Goal: Find specific page/section: Find specific page/section

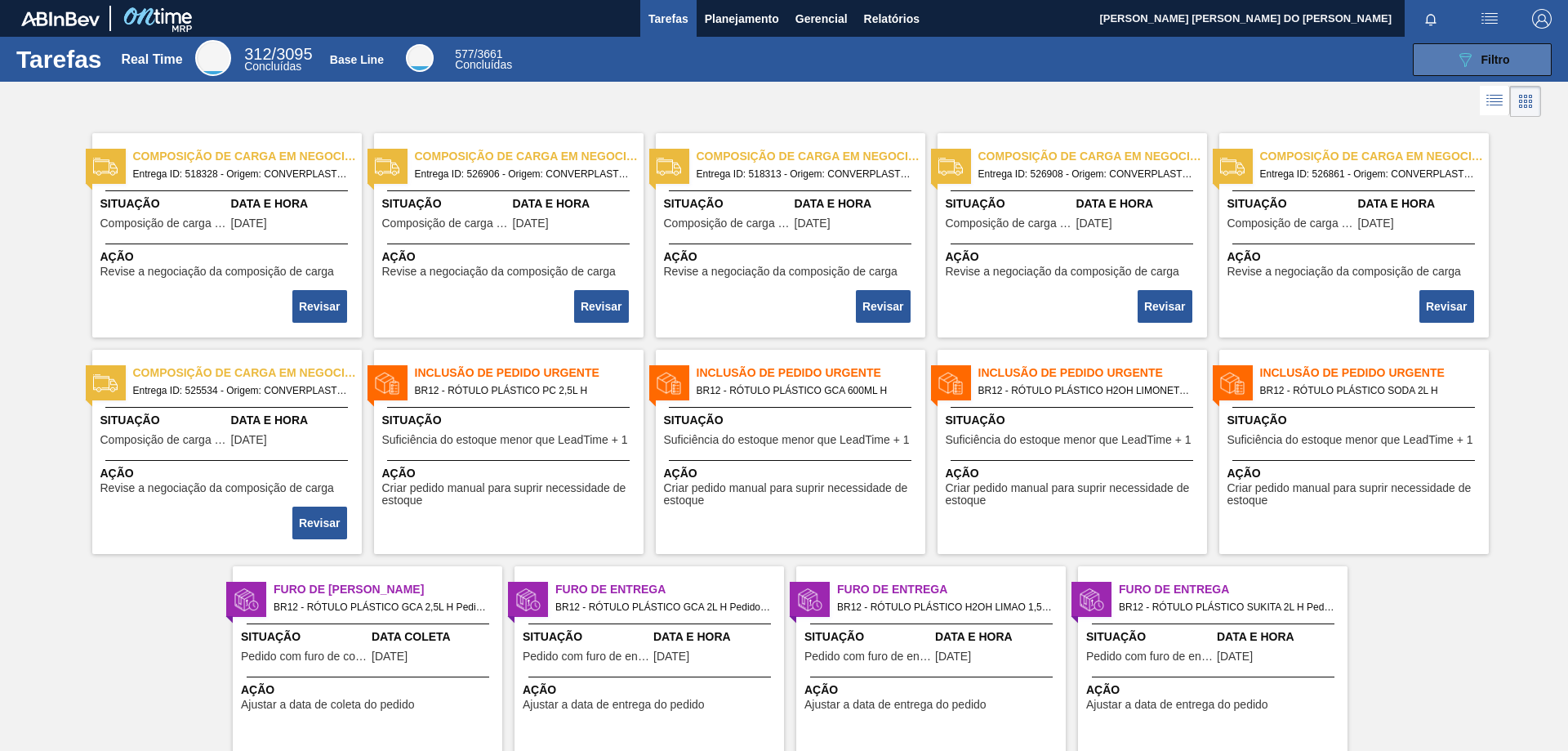
drag, startPoint x: 1512, startPoint y: 50, endPoint x: 1508, endPoint y: 58, distance: 8.9
click at [1512, 50] on button "089F7B8B-B2A5-4AFE-B5C0-19BA573D28AC Filtro" at bounding box center [1483, 60] width 139 height 33
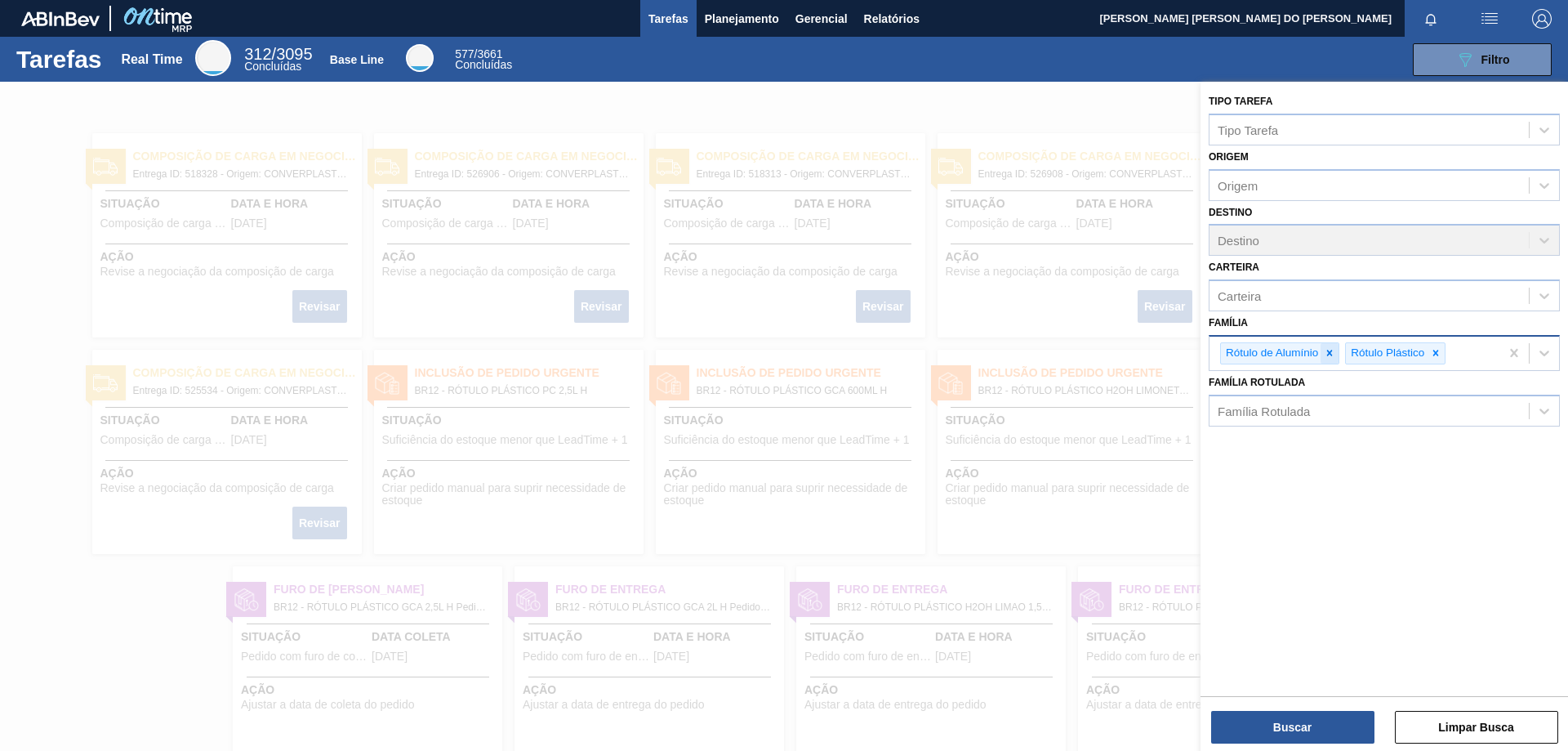
click at [1328, 355] on icon at bounding box center [1330, 353] width 6 height 6
click at [1314, 355] on icon at bounding box center [1311, 352] width 11 height 11
type input "kit"
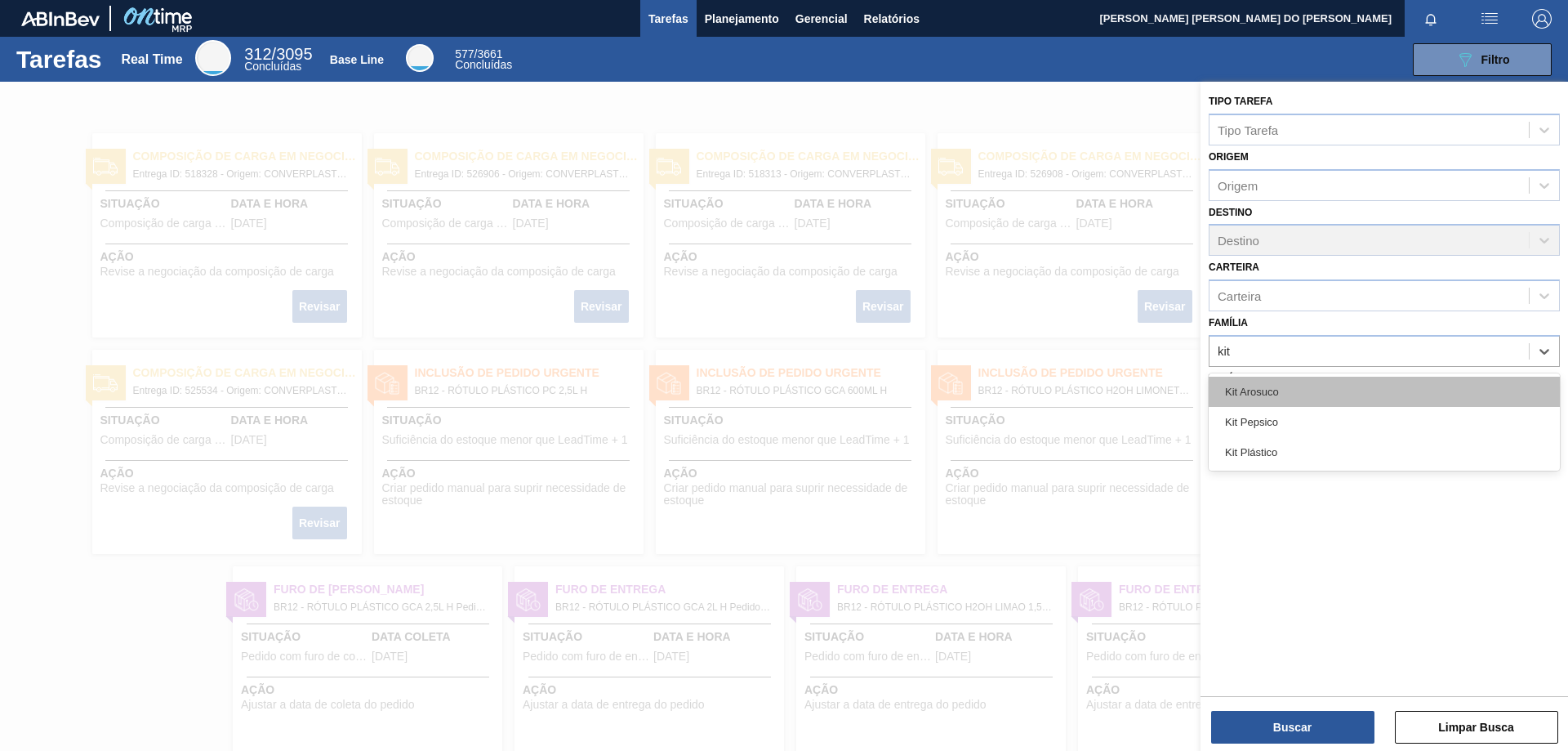
click at [1276, 393] on div "Kit Arosuco" at bounding box center [1385, 392] width 351 height 30
type input "k"
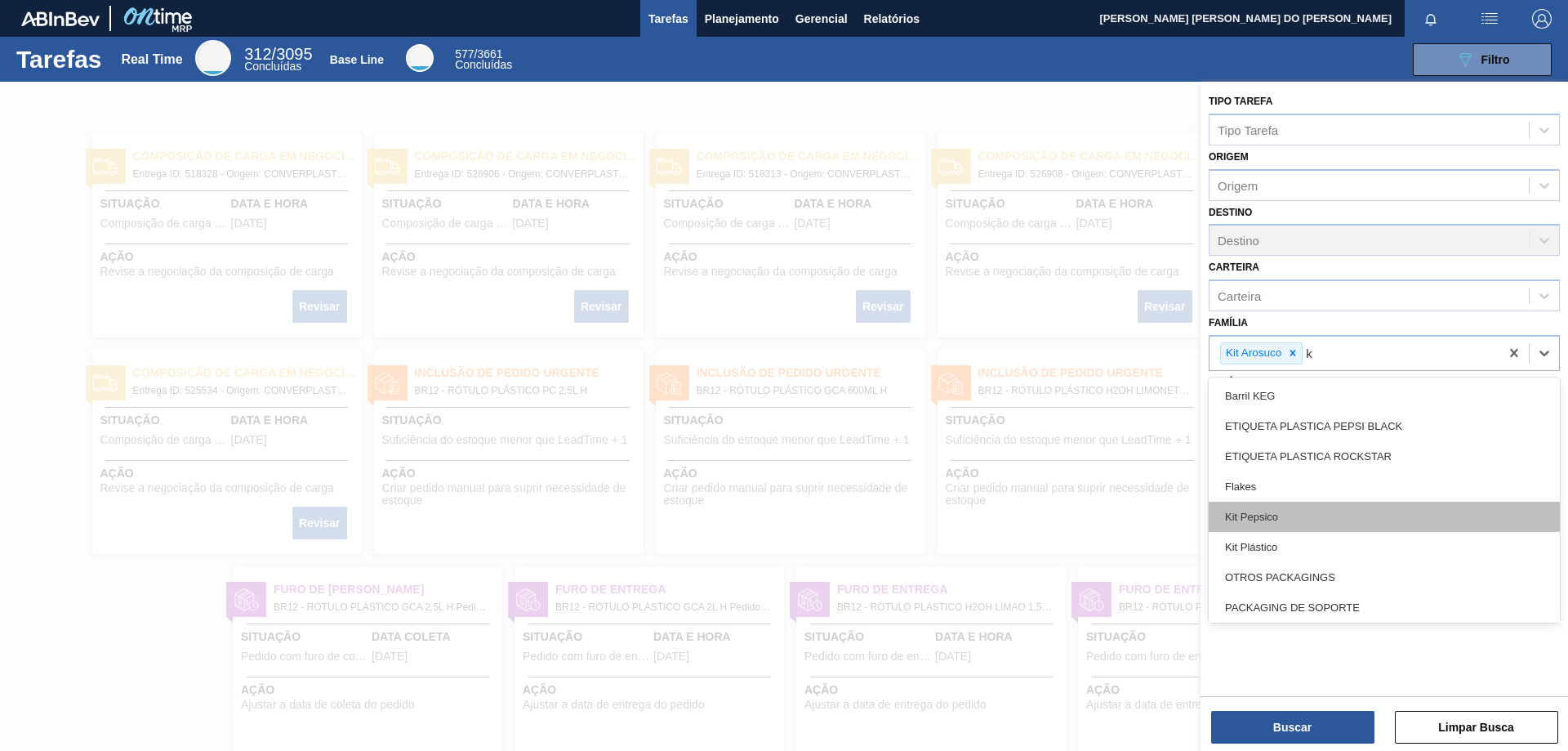
click at [1267, 519] on div "Kit Pepsico" at bounding box center [1385, 517] width 351 height 30
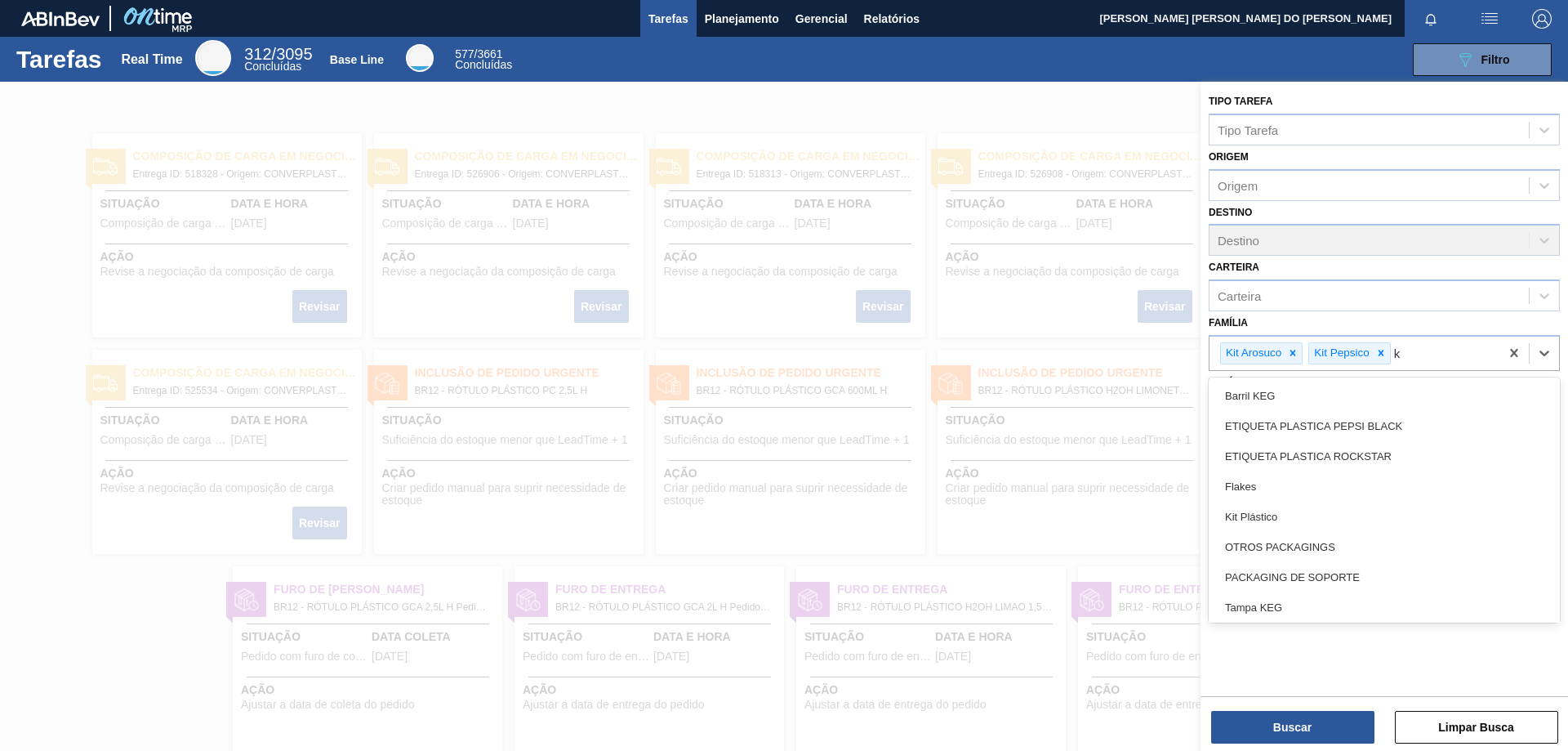
type input "ki"
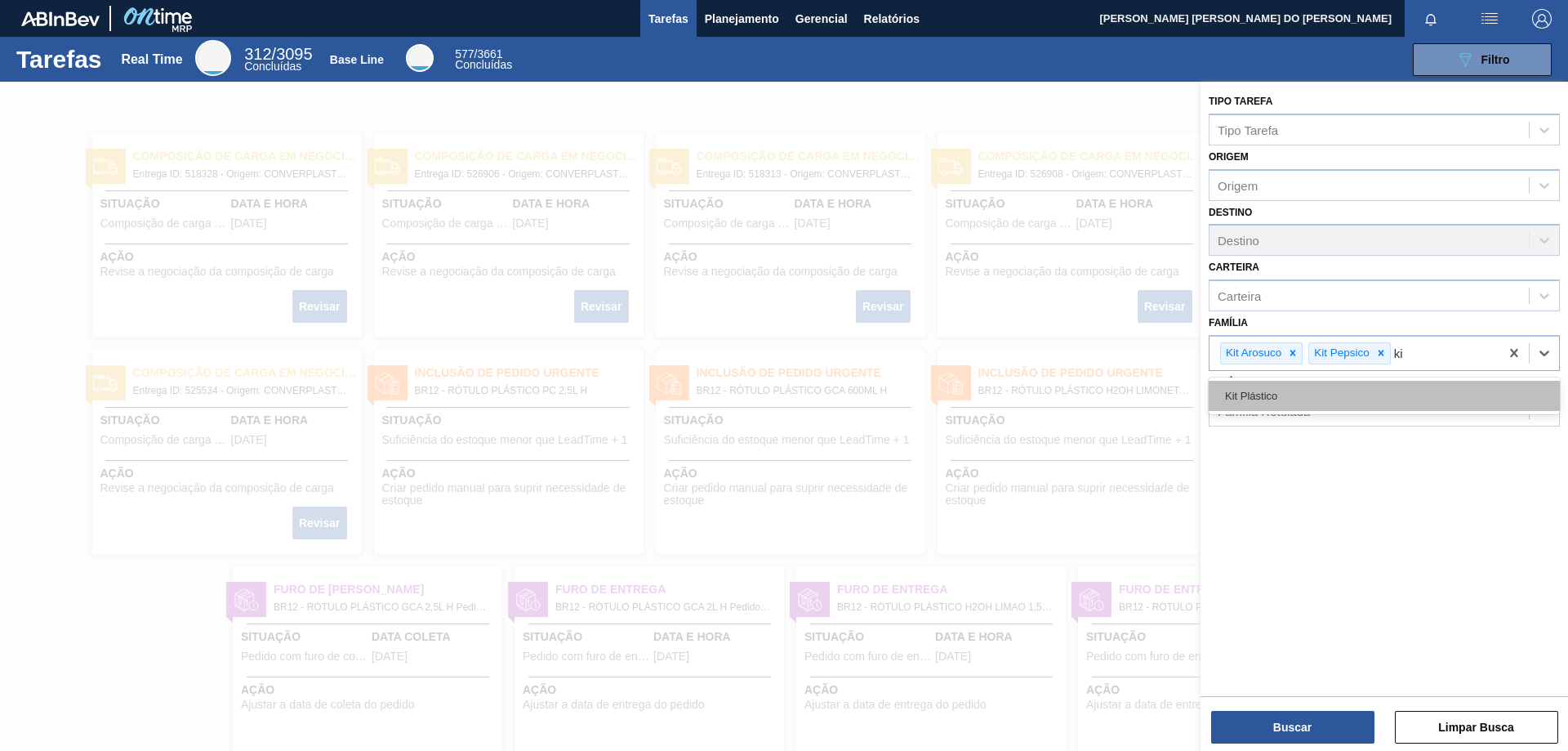
click at [1278, 396] on div "Kit Plástico" at bounding box center [1385, 396] width 351 height 30
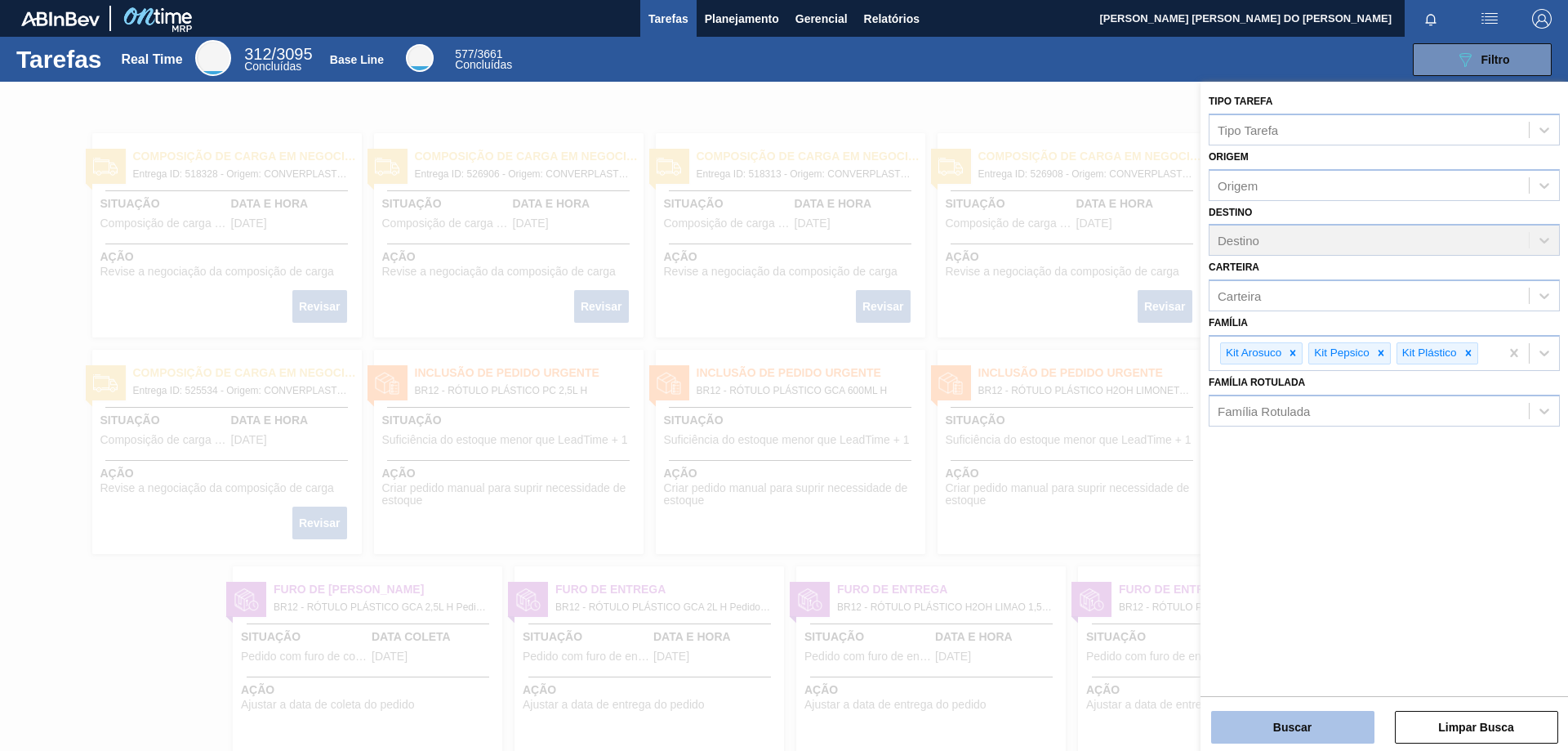
click at [1312, 728] on button "Buscar" at bounding box center [1293, 728] width 163 height 33
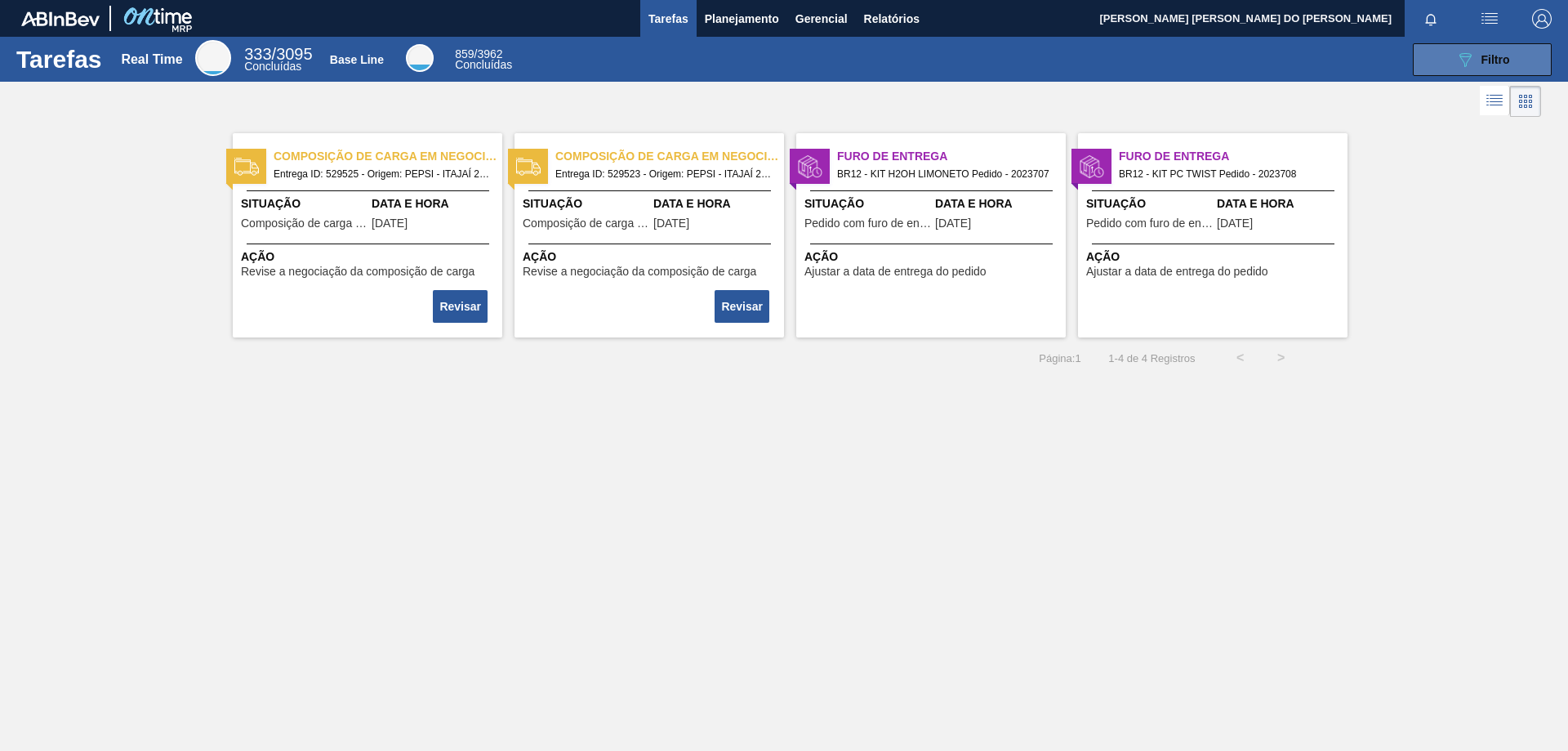
click at [1503, 62] on span "Filtro" at bounding box center [1496, 59] width 29 height 13
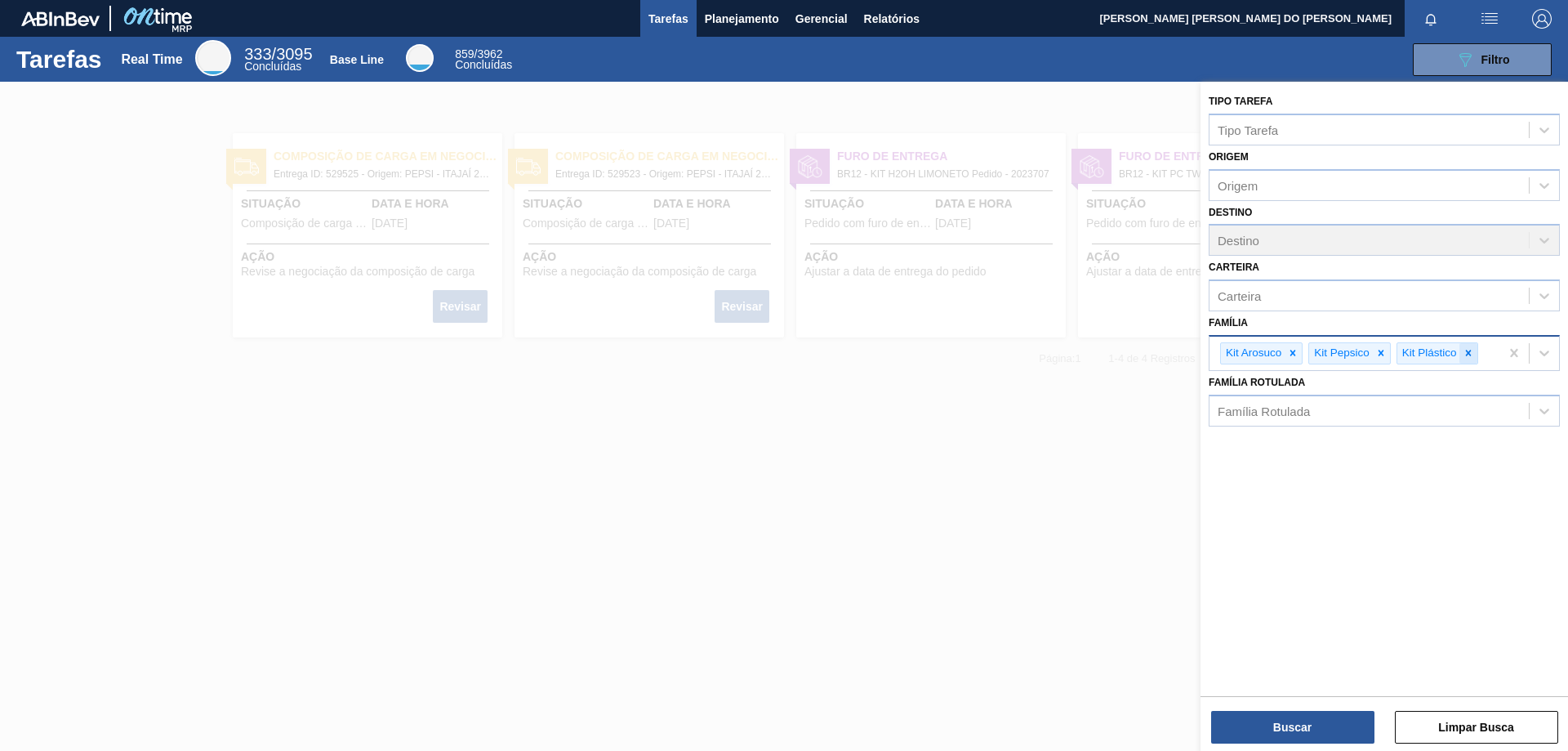
click at [1469, 351] on icon at bounding box center [1468, 352] width 11 height 11
click at [1385, 356] on icon at bounding box center [1381, 352] width 11 height 11
click at [1293, 357] on icon at bounding box center [1292, 352] width 11 height 11
click at [1278, 356] on div "Família" at bounding box center [1369, 351] width 319 height 23
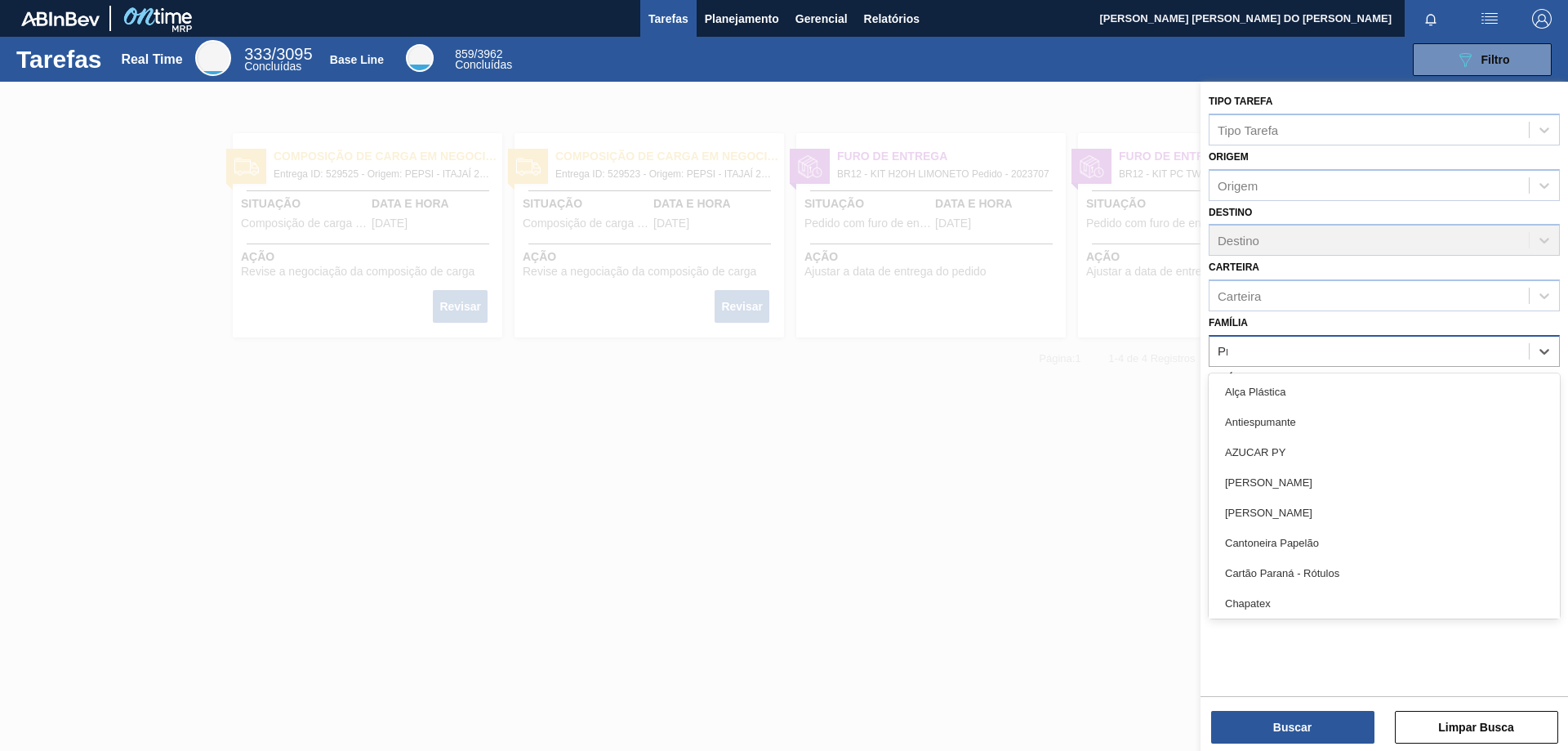
type input "P"
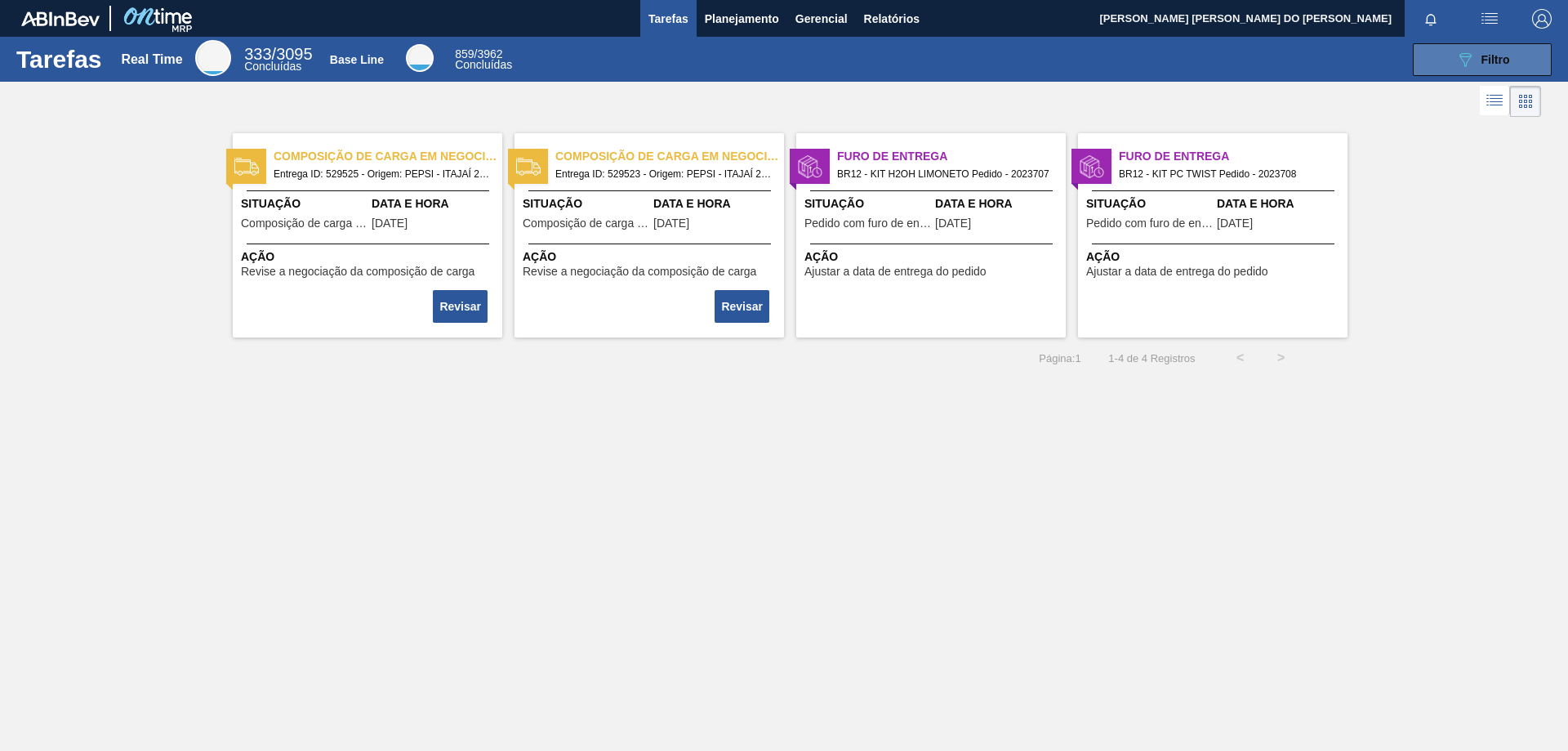
click at [1493, 57] on span "Filtro" at bounding box center [1496, 59] width 29 height 13
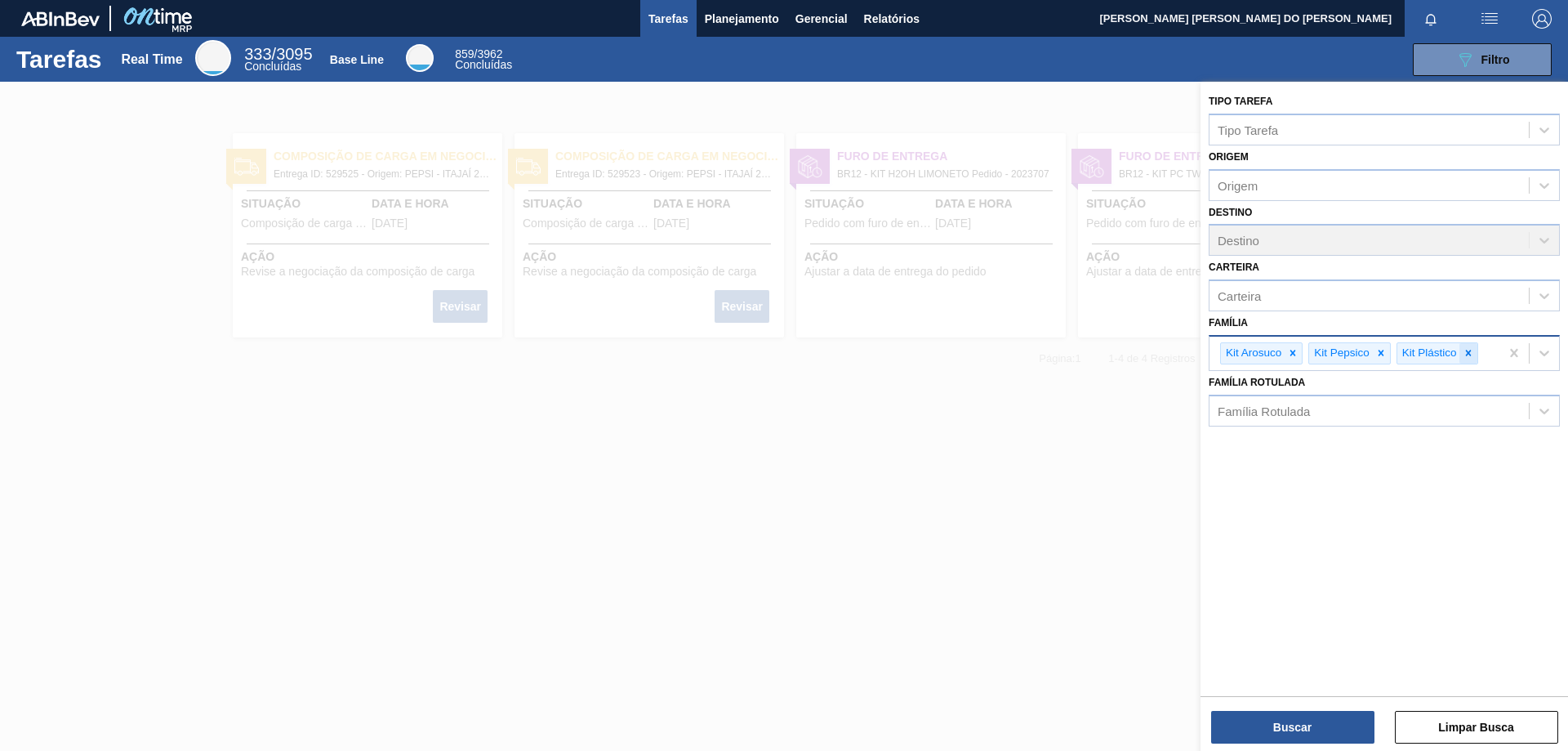
click at [1471, 350] on icon at bounding box center [1468, 352] width 11 height 11
click at [1380, 352] on icon at bounding box center [1381, 353] width 6 height 6
click at [1291, 355] on icon at bounding box center [1292, 352] width 11 height 11
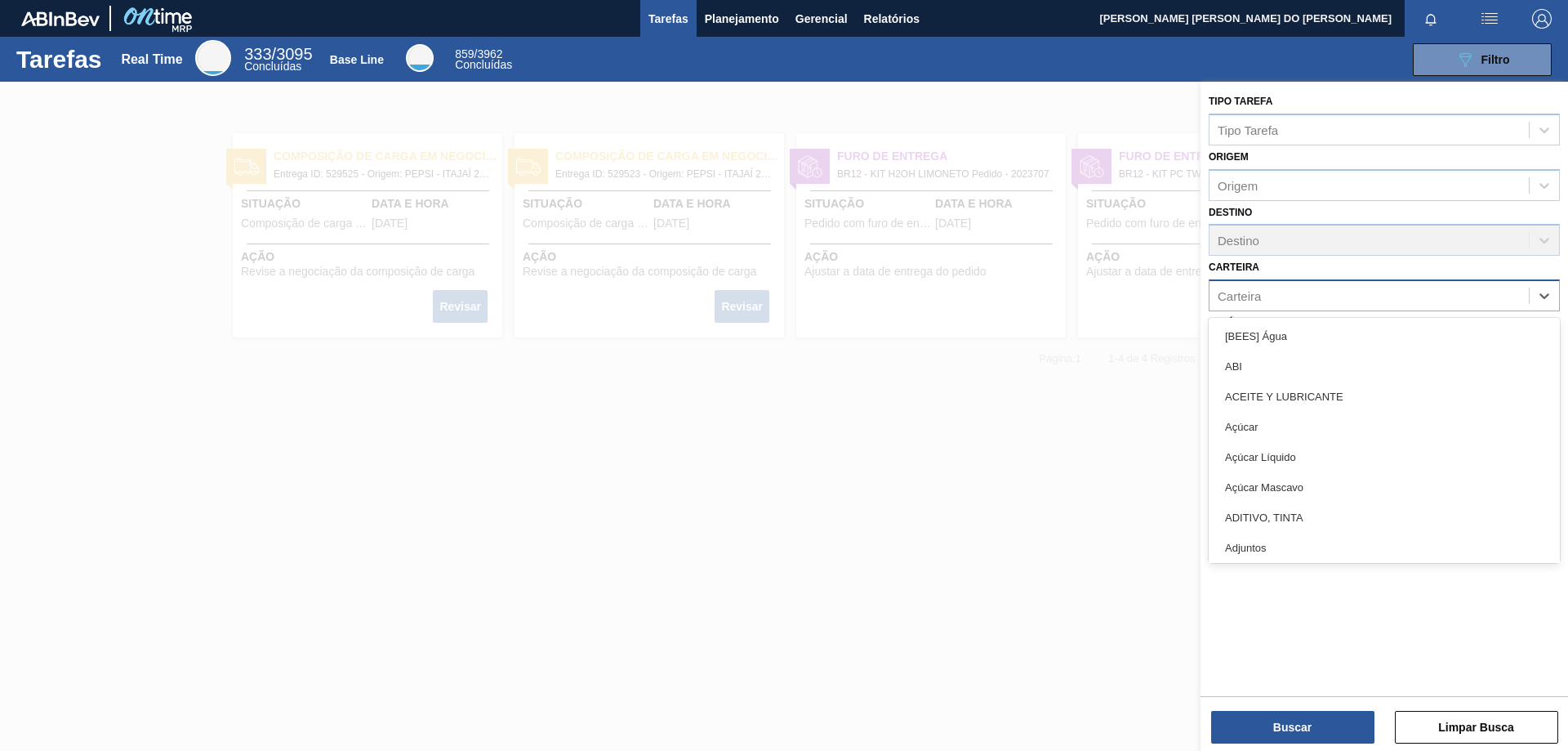
click at [1262, 299] on div "Carteira" at bounding box center [1369, 296] width 319 height 23
type input "Pre"
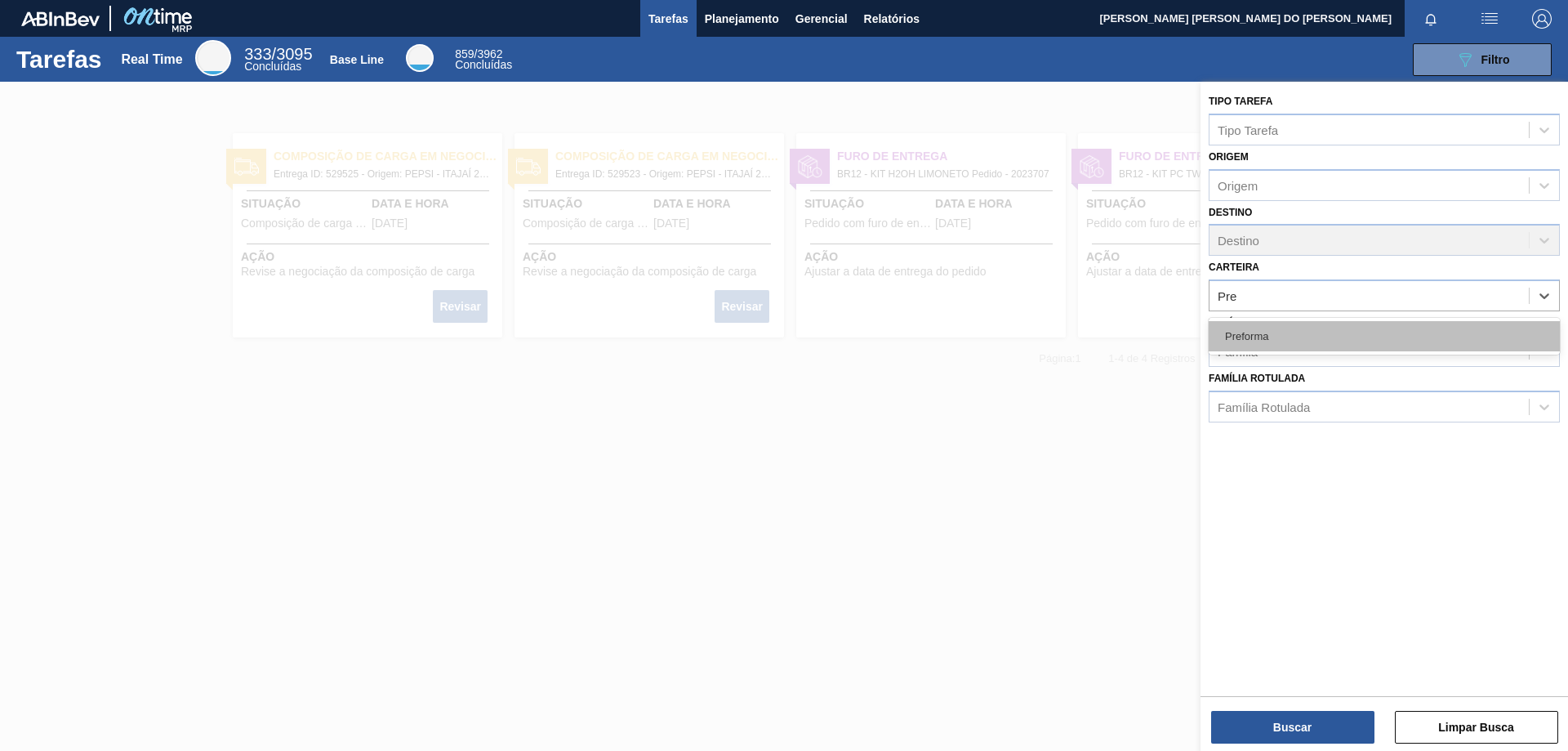
click at [1251, 333] on div "Preforma" at bounding box center [1385, 336] width 351 height 30
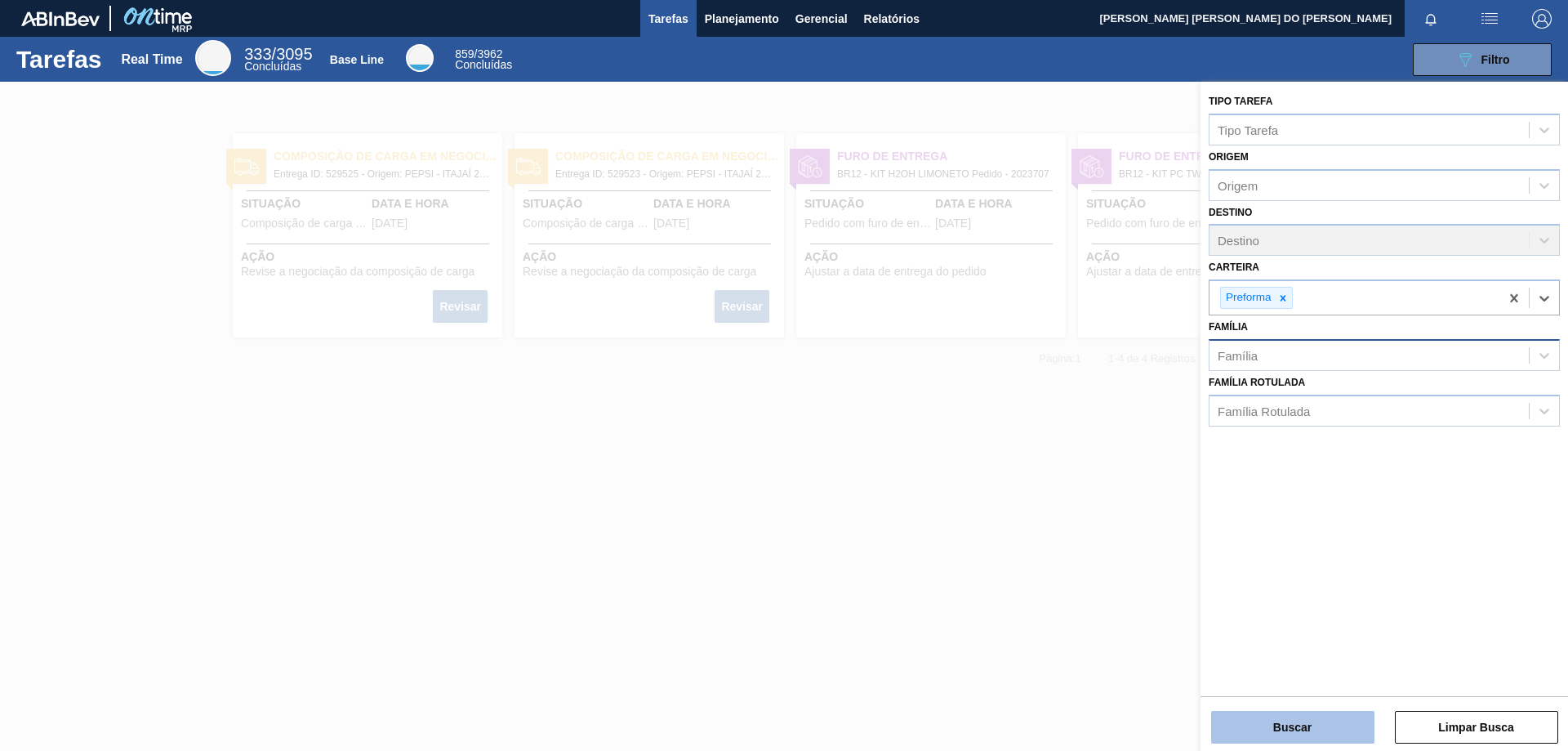
click at [1298, 720] on button "Buscar" at bounding box center [1293, 728] width 163 height 33
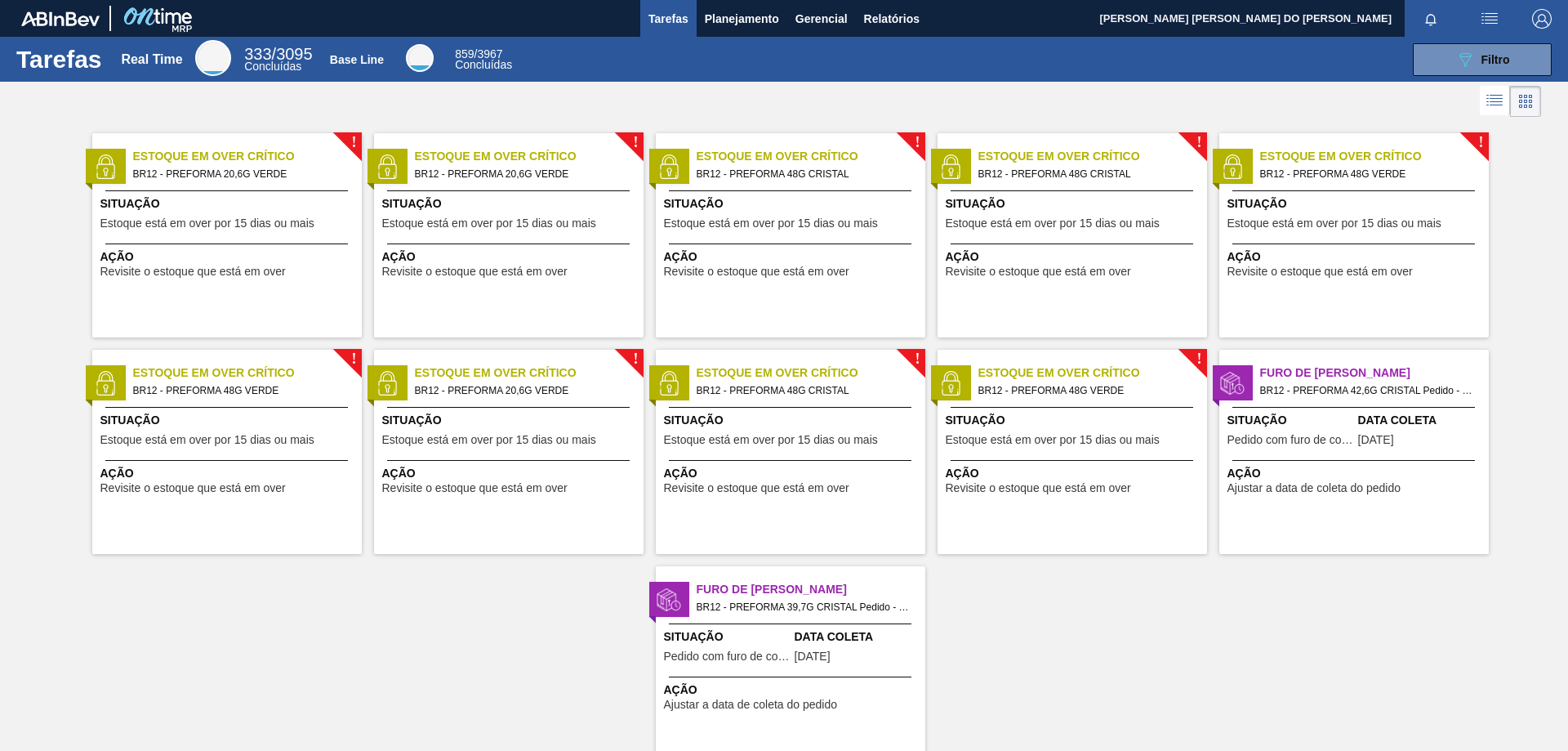
click at [531, 168] on span "BR12 - PREFORMA 20,6G VERDE" at bounding box center [523, 174] width 216 height 18
